Goal: Task Accomplishment & Management: Complete application form

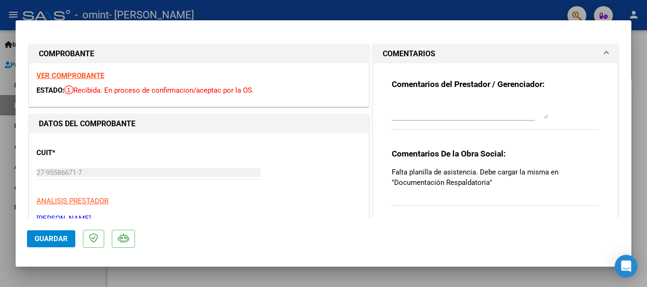
click at [642, 96] on div at bounding box center [323, 143] width 647 height 287
type input "$ 0,00"
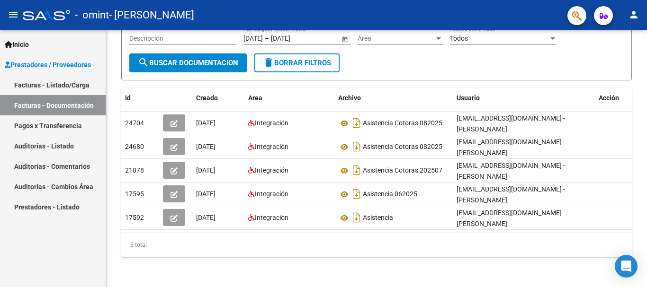
click at [642, 96] on div "PRESTADORES -> Comprobantes - Documentación Respaldatoria cloud_download Export…" at bounding box center [376, 104] width 541 height 368
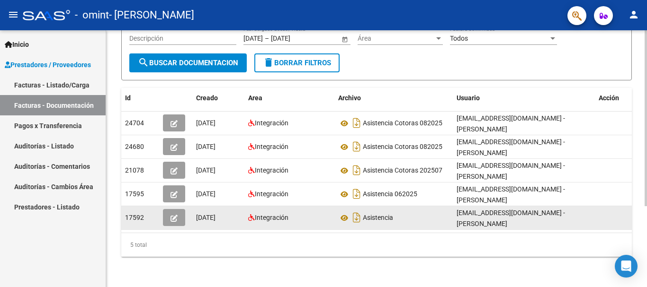
click at [174, 215] on icon "button" at bounding box center [173, 218] width 7 height 7
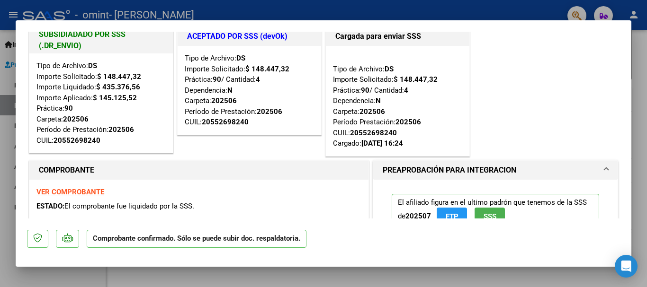
scroll to position [12, 0]
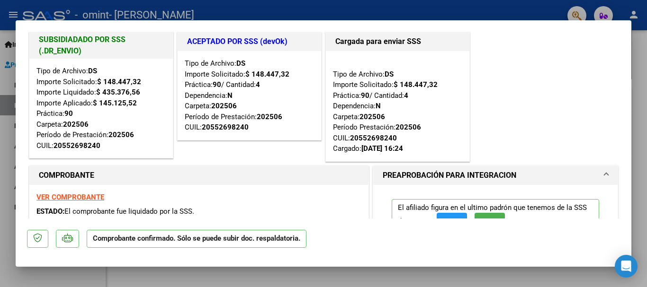
click at [637, 64] on div at bounding box center [323, 143] width 647 height 287
type input "$ 0,00"
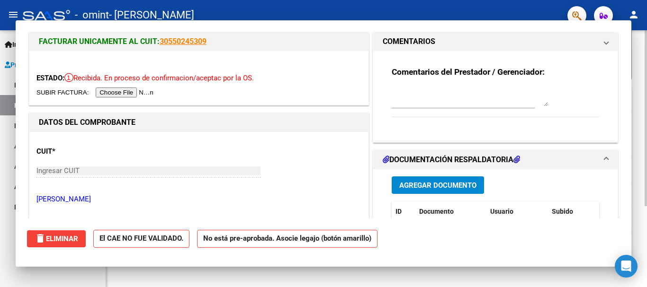
click at [637, 64] on div "PRESTADORES -> Comprobantes - Documentación Respaldatoria cloud_download Export…" at bounding box center [376, 104] width 541 height 368
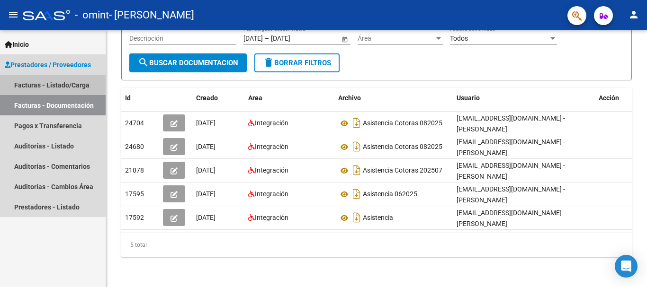
click at [43, 86] on link "Facturas - Listado/Carga" at bounding box center [53, 85] width 106 height 20
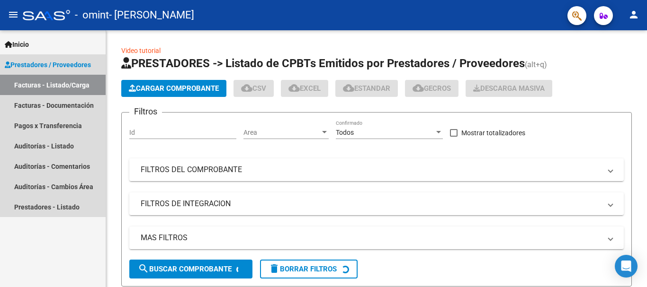
click at [43, 86] on link "Facturas - Listado/Carga" at bounding box center [53, 85] width 106 height 20
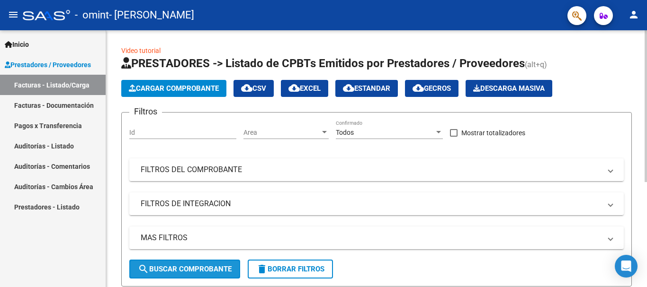
click at [196, 270] on span "search Buscar Comprobante" at bounding box center [185, 269] width 94 height 9
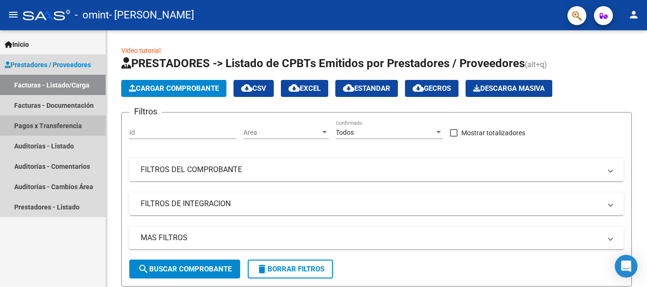
click at [68, 124] on link "Pagos x Transferencia" at bounding box center [53, 126] width 106 height 20
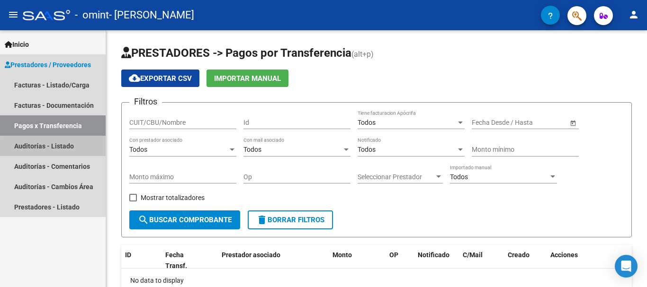
click at [63, 148] on link "Auditorías - Listado" at bounding box center [53, 146] width 106 height 20
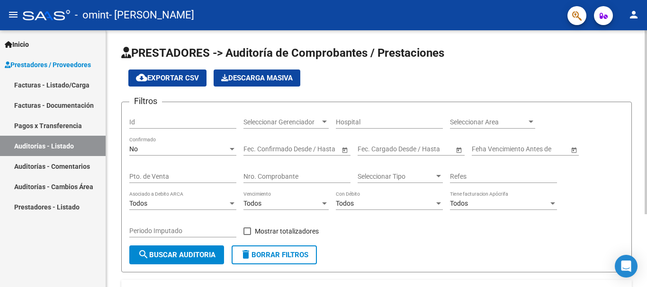
click at [175, 255] on span "search Buscar Auditoria" at bounding box center [177, 255] width 78 height 9
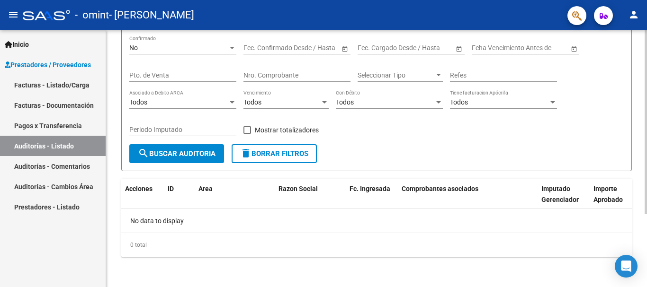
scroll to position [32, 0]
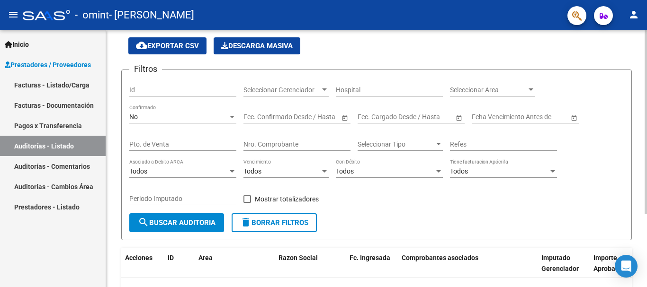
click at [641, 154] on div "PRESTADORES -> Auditoría de Comprobantes / Prestaciones cloud_download Exportar…" at bounding box center [377, 177] width 543 height 358
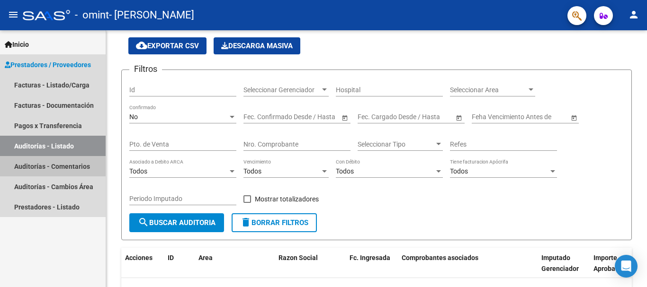
click at [59, 166] on link "Auditorías - Comentarios" at bounding box center [53, 166] width 106 height 20
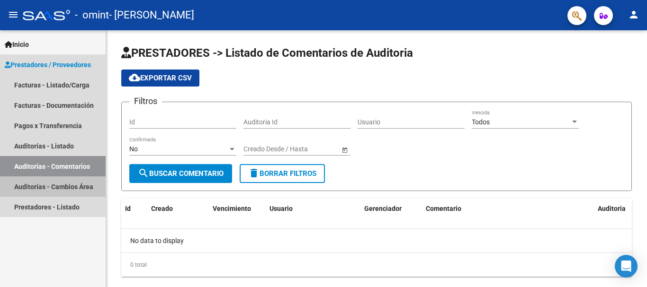
click at [68, 186] on link "Auditorías - Cambios Área" at bounding box center [53, 187] width 106 height 20
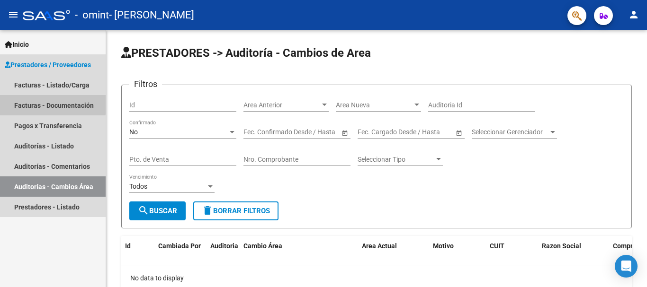
click at [51, 104] on link "Facturas - Documentación" at bounding box center [53, 105] width 106 height 20
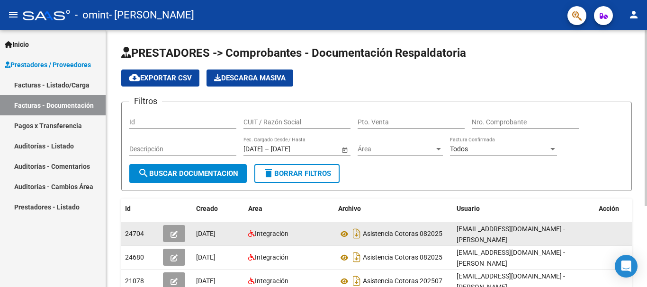
click at [174, 233] on icon "button" at bounding box center [173, 234] width 7 height 7
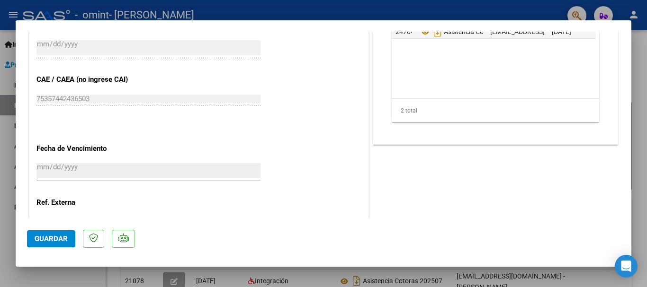
scroll to position [553, 0]
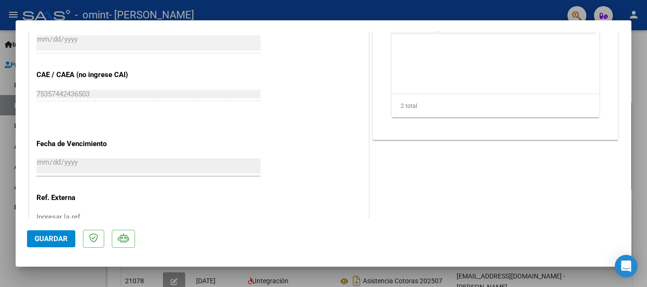
click at [638, 118] on div at bounding box center [323, 143] width 647 height 287
type input "$ 0,00"
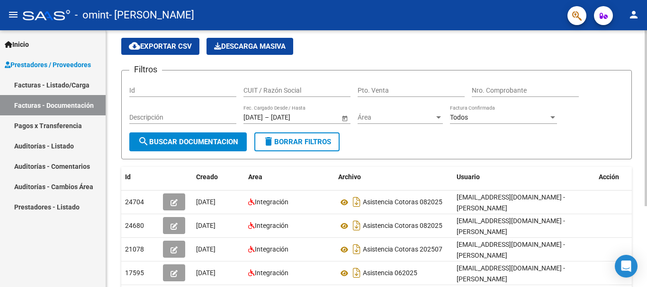
scroll to position [36, 0]
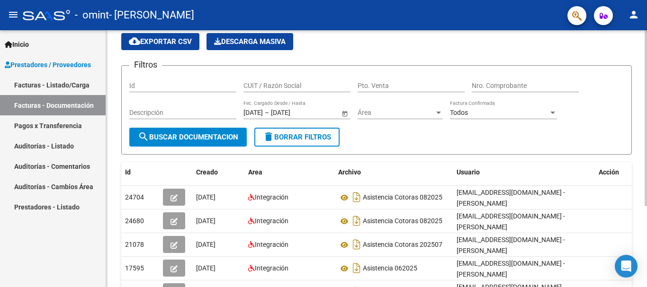
click at [646, 216] on div at bounding box center [645, 145] width 2 height 176
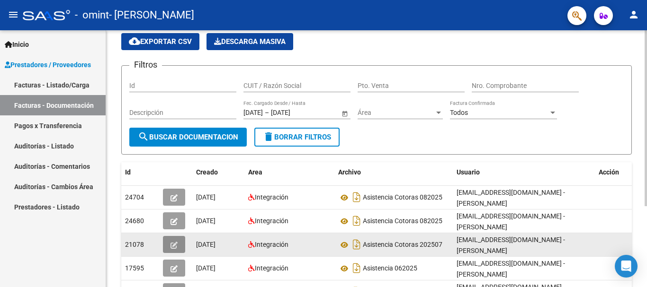
click at [178, 246] on button "button" at bounding box center [174, 244] width 22 height 17
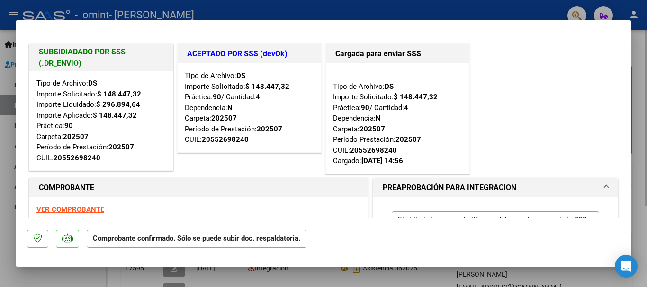
click at [178, 246] on p "Comprobante confirmado. Sólo se puede subir doc. respaldatoria." at bounding box center [197, 239] width 220 height 18
click at [366, 142] on div "Tipo de Archivo: DS Importe Solicitado: $ 148.447,32 Práctica: 90 / Cantidad: 4…" at bounding box center [397, 119] width 129 height 96
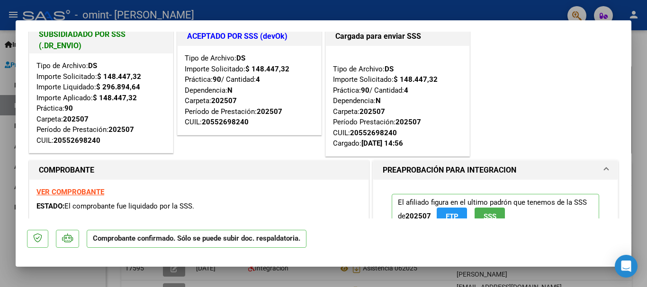
scroll to position [0, 0]
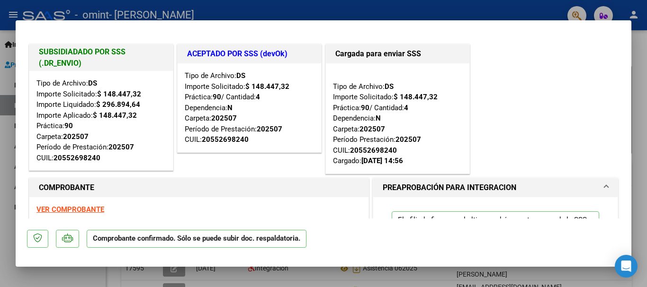
click at [84, 212] on strong "VER COMPROBANTE" at bounding box center [70, 209] width 68 height 9
click at [632, 74] on div at bounding box center [323, 143] width 647 height 287
type input "$ 0,00"
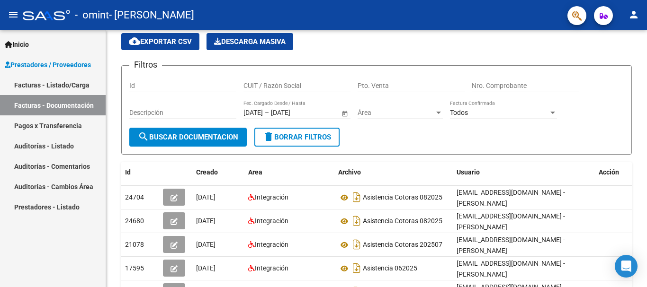
click at [632, 74] on div "PRESTADORES -> Comprobantes - Documentación Respaldatoria cloud_download Export…" at bounding box center [376, 178] width 541 height 368
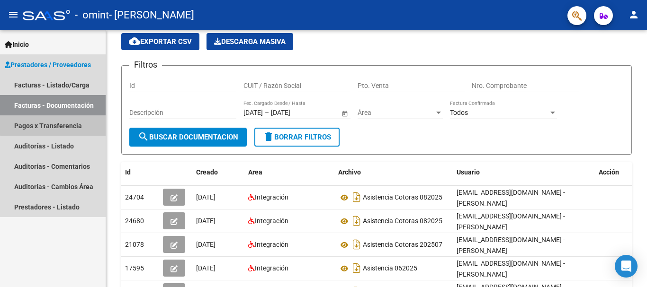
click at [70, 124] on link "Pagos x Transferencia" at bounding box center [53, 126] width 106 height 20
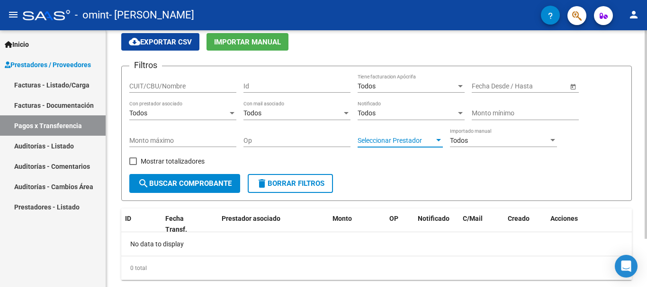
click at [438, 140] on div at bounding box center [438, 140] width 5 height 2
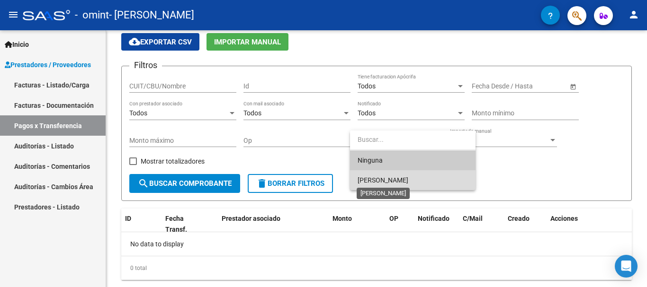
click at [408, 179] on span "[PERSON_NAME]" at bounding box center [382, 181] width 51 height 8
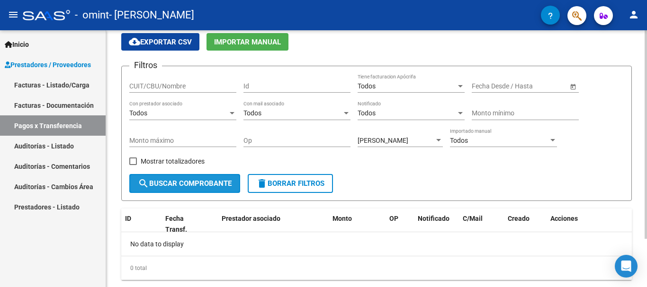
click at [199, 179] on span "search Buscar Comprobante" at bounding box center [185, 183] width 94 height 9
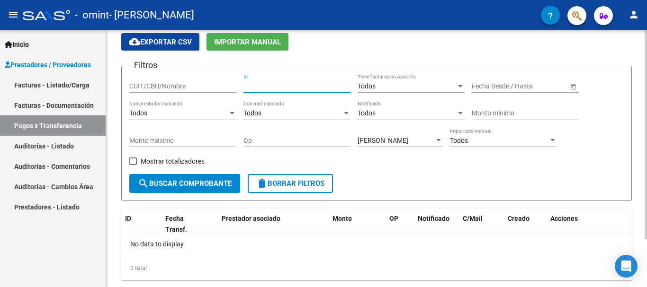
click at [263, 86] on input "Id" at bounding box center [296, 86] width 107 height 8
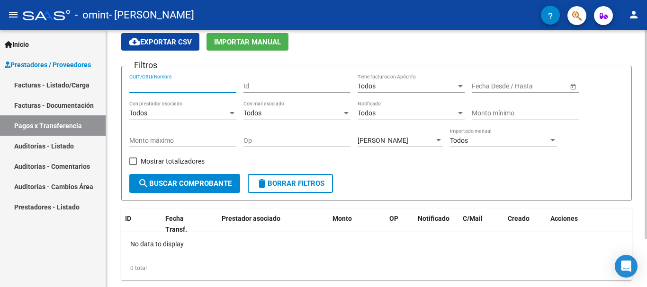
click at [181, 84] on input "CUIT/CBU/Nombre" at bounding box center [182, 86] width 107 height 8
type input "2"
click at [645, 177] on div at bounding box center [645, 164] width 2 height 209
click at [62, 98] on link "Facturas - Documentación" at bounding box center [53, 105] width 106 height 20
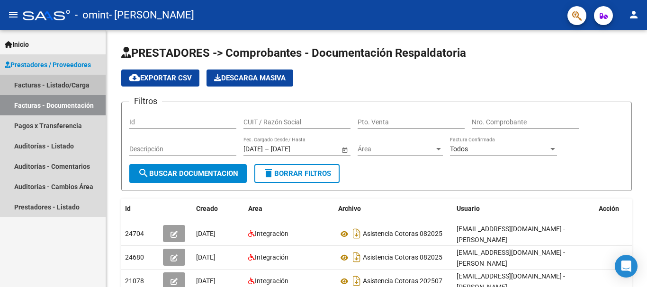
click at [76, 87] on link "Facturas - Listado/Carga" at bounding box center [53, 85] width 106 height 20
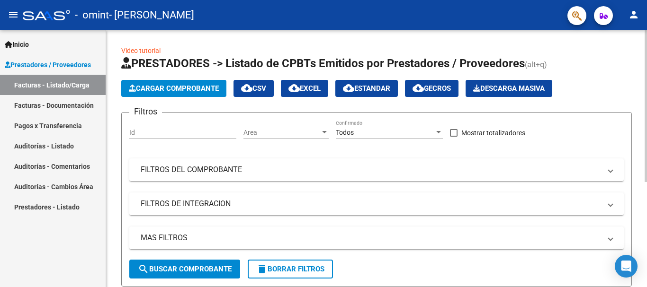
click at [181, 270] on span "search Buscar Comprobante" at bounding box center [185, 269] width 94 height 9
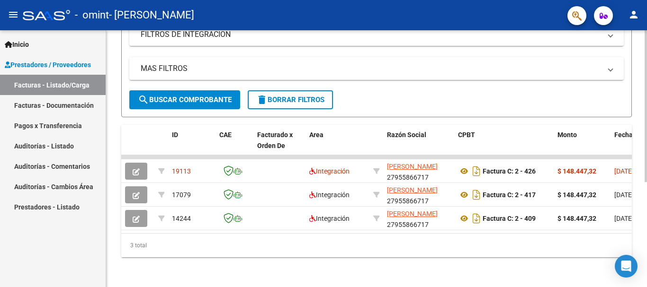
scroll to position [170, 0]
click at [641, 85] on div "Video tutorial PRESTADORES -> Listado de CPBTs Emitidos por Prestadores / Prove…" at bounding box center [376, 73] width 541 height 427
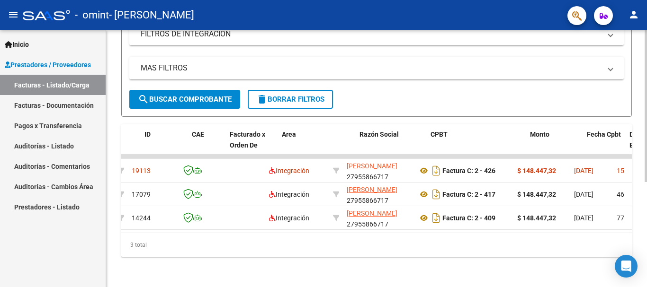
scroll to position [0, 0]
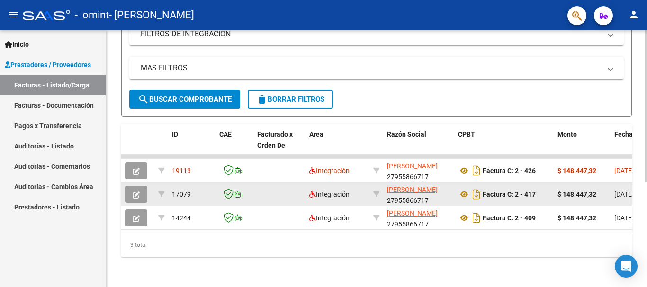
drag, startPoint x: 172, startPoint y: 193, endPoint x: 206, endPoint y: 195, distance: 34.1
click at [206, 195] on div "17079" at bounding box center [192, 194] width 40 height 11
copy span "17079"
click at [135, 192] on icon "button" at bounding box center [136, 195] width 7 height 7
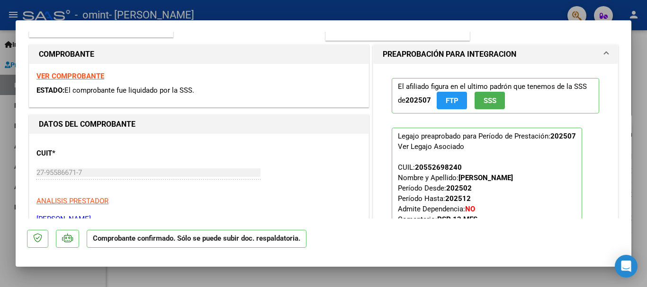
scroll to position [116, 0]
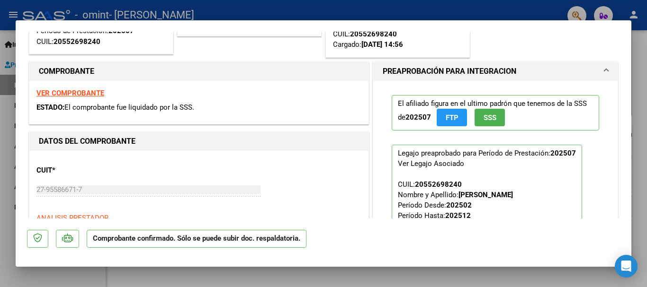
click at [604, 68] on span at bounding box center [606, 71] width 4 height 11
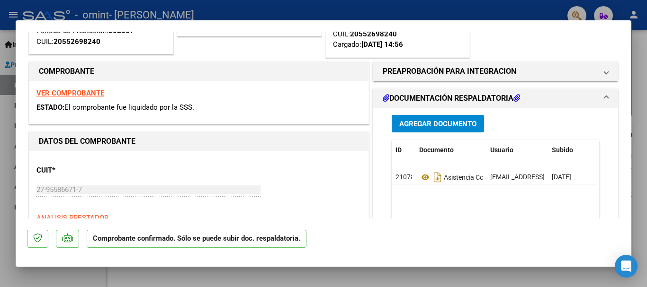
click at [638, 113] on div at bounding box center [323, 143] width 647 height 287
type input "$ 0,00"
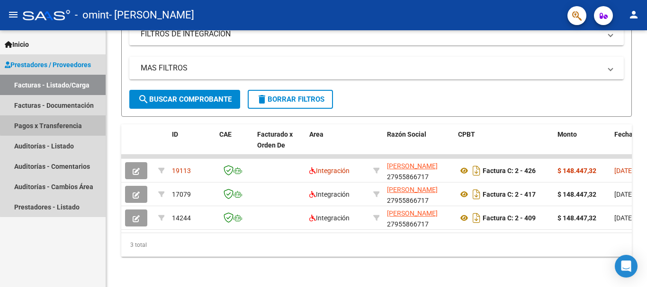
click at [64, 124] on link "Pagos x Transferencia" at bounding box center [53, 126] width 106 height 20
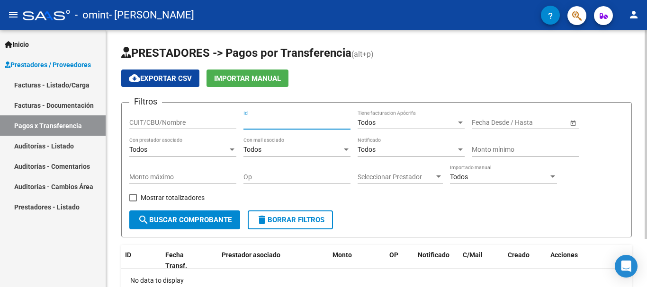
click at [259, 122] on input "Id" at bounding box center [296, 123] width 107 height 8
paste input "17079"
type input "17079"
click at [200, 218] on span "search Buscar Comprobante" at bounding box center [185, 220] width 94 height 9
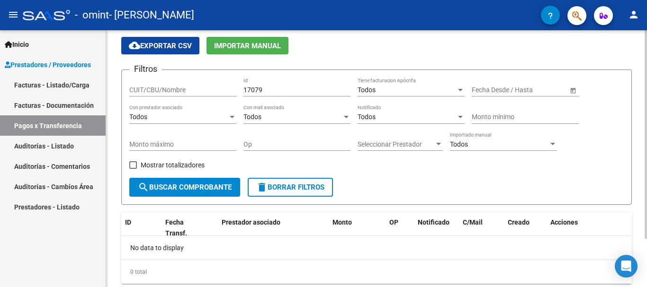
scroll to position [51, 0]
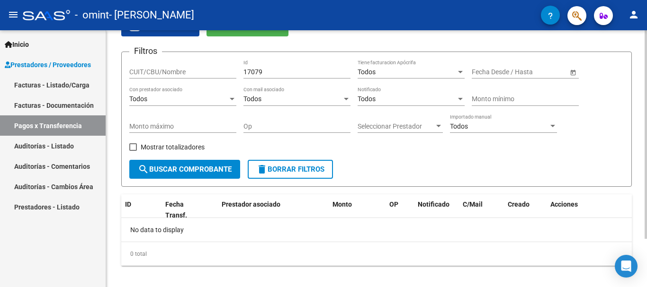
click at [646, 153] on div at bounding box center [645, 175] width 2 height 209
click at [54, 82] on link "Facturas - Listado/Carga" at bounding box center [53, 85] width 106 height 20
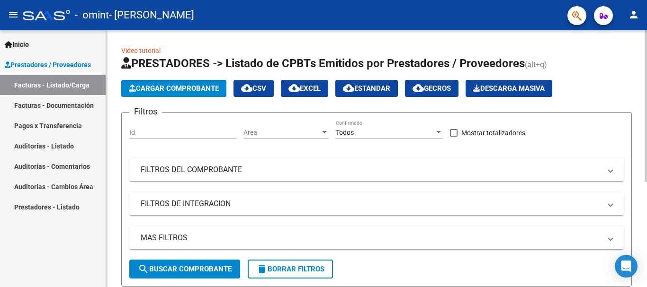
click at [199, 270] on span "search Buscar Comprobante" at bounding box center [185, 269] width 94 height 9
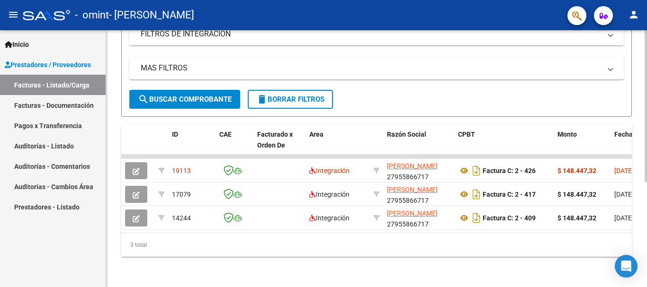
scroll to position [178, 0]
click at [646, 206] on div at bounding box center [645, 211] width 2 height 152
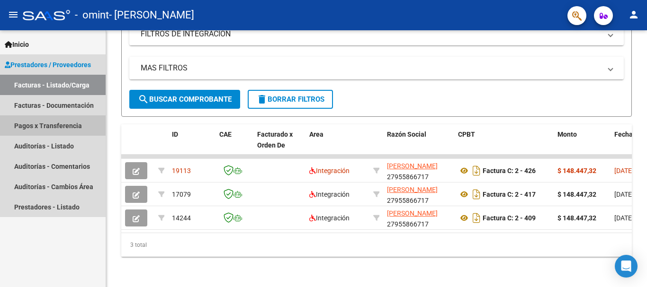
click at [63, 122] on link "Pagos x Transferencia" at bounding box center [53, 126] width 106 height 20
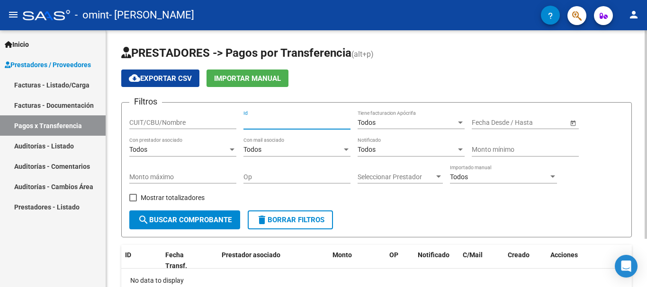
click at [258, 124] on input "Id" at bounding box center [296, 123] width 107 height 8
type input "14244"
click at [214, 219] on span "search Buscar Comprobante" at bounding box center [185, 220] width 94 height 9
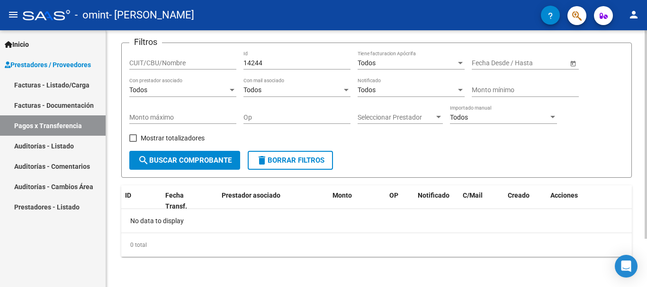
click at [646, 246] on div at bounding box center [645, 183] width 2 height 209
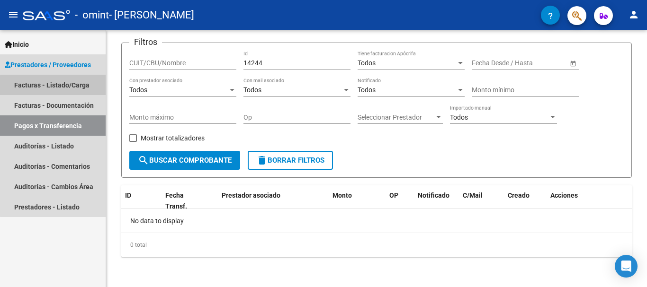
click at [60, 86] on link "Facturas - Listado/Carga" at bounding box center [53, 85] width 106 height 20
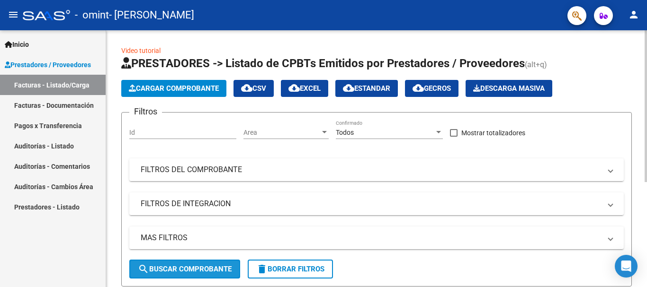
click at [211, 268] on span "search Buscar Comprobante" at bounding box center [185, 269] width 94 height 9
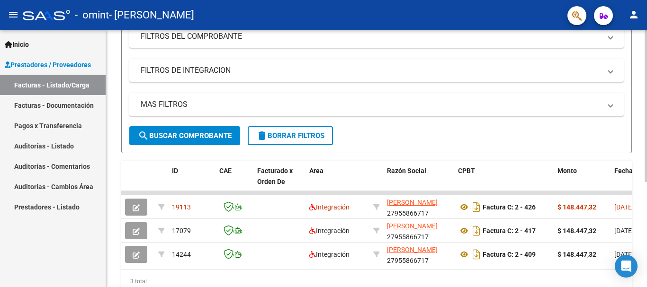
scroll to position [169, 0]
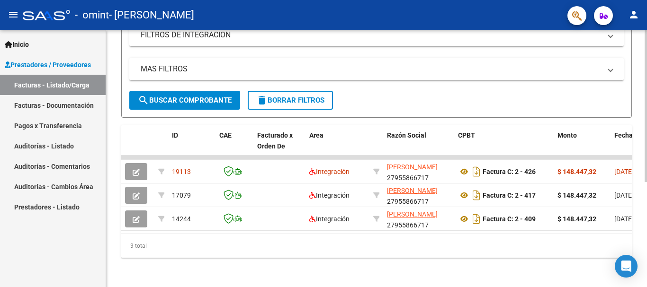
click at [646, 236] on div at bounding box center [645, 211] width 2 height 152
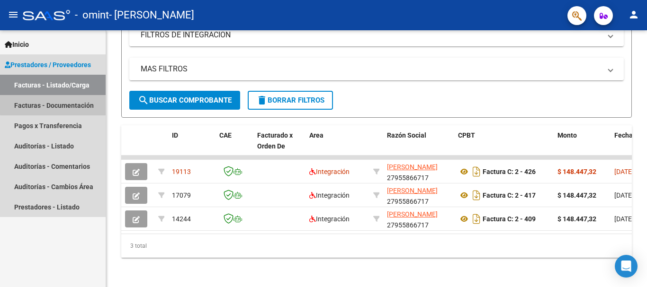
click at [60, 104] on link "Facturas - Documentación" at bounding box center [53, 105] width 106 height 20
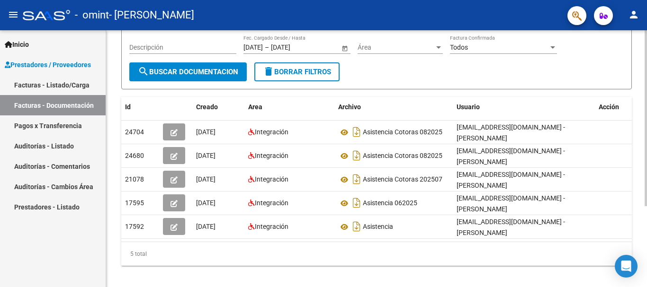
scroll to position [106, 0]
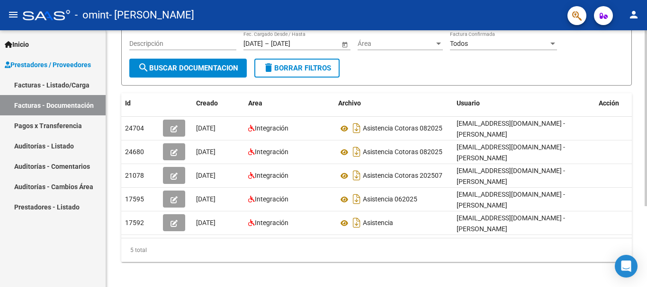
click at [646, 222] on div at bounding box center [645, 195] width 2 height 176
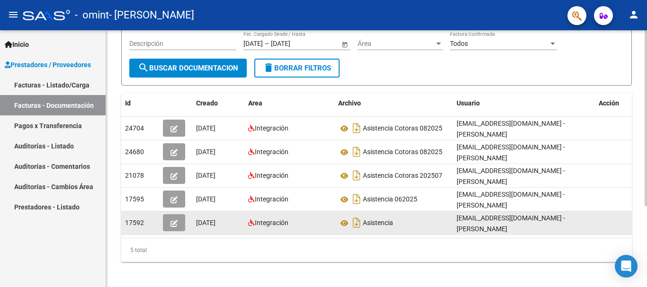
click at [174, 222] on icon "button" at bounding box center [173, 223] width 7 height 7
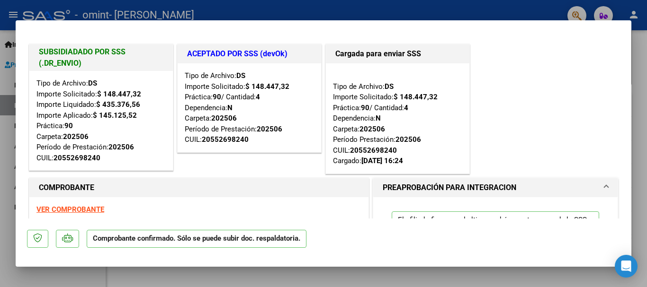
click at [83, 210] on strong "VER COMPROBANTE" at bounding box center [70, 209] width 68 height 9
click at [639, 109] on div at bounding box center [323, 143] width 647 height 287
type input "$ 0,00"
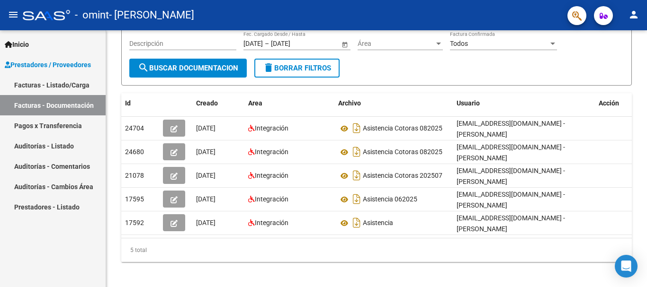
drag, startPoint x: 69, startPoint y: 21, endPoint x: 51, endPoint y: -47, distance: 70.8
click at [51, 0] on html "menu - omint - [PERSON_NAME] person Inicio Instructivos Contacto OS Prestadores…" at bounding box center [323, 143] width 647 height 287
click at [646, 120] on div at bounding box center [645, 195] width 2 height 176
